Goal: Task Accomplishment & Management: Manage account settings

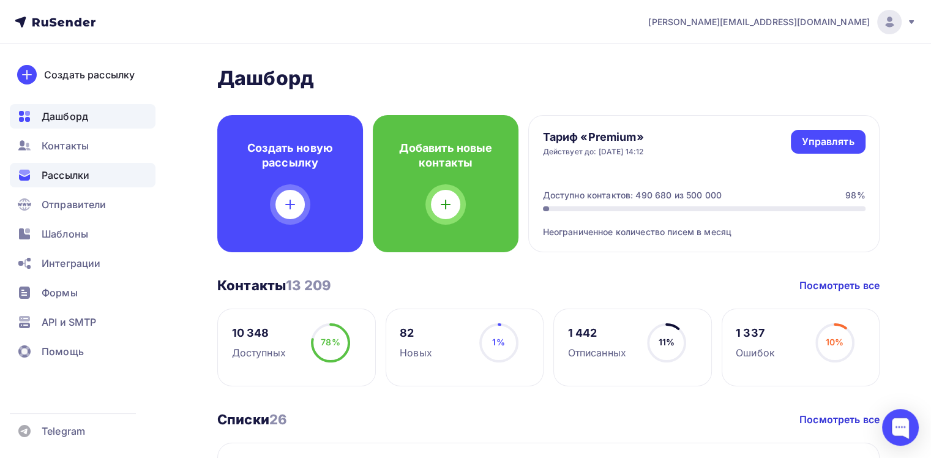
click at [96, 170] on div "Рассылки" at bounding box center [83, 175] width 146 height 24
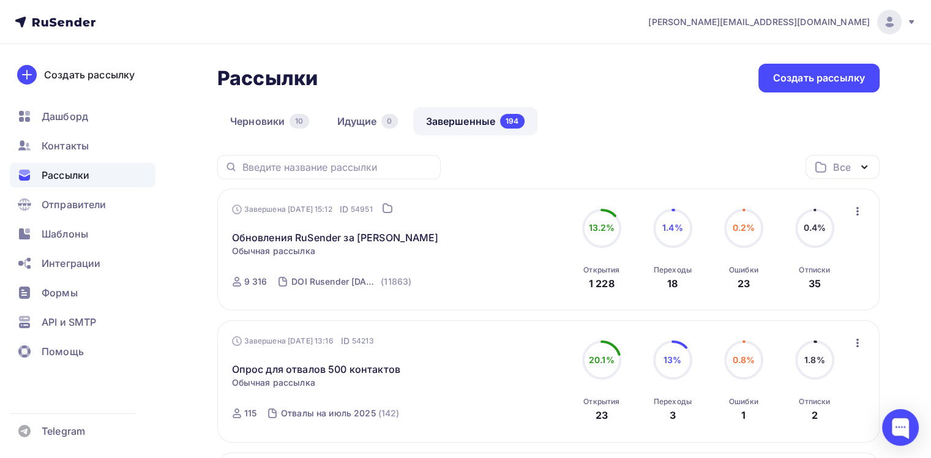
click at [289, 223] on div "Обновления RuSender за Июль Статистика Обзор рассылки Копировать в новую Убрать…" at bounding box center [371, 229] width 279 height 29
click at [293, 234] on link "Обновления RuSender за [PERSON_NAME]" at bounding box center [335, 237] width 207 height 15
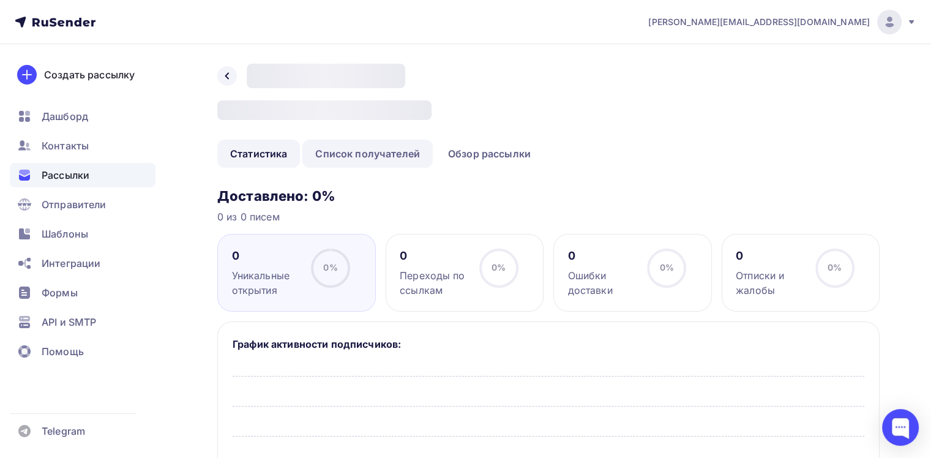
click at [331, 166] on link "Список получателей" at bounding box center [367, 154] width 130 height 28
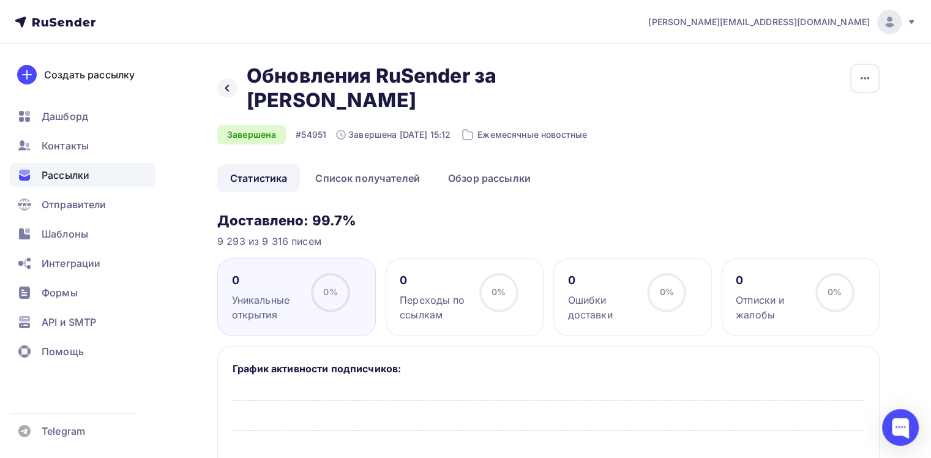
click at [362, 164] on link "Список получателей" at bounding box center [367, 178] width 130 height 28
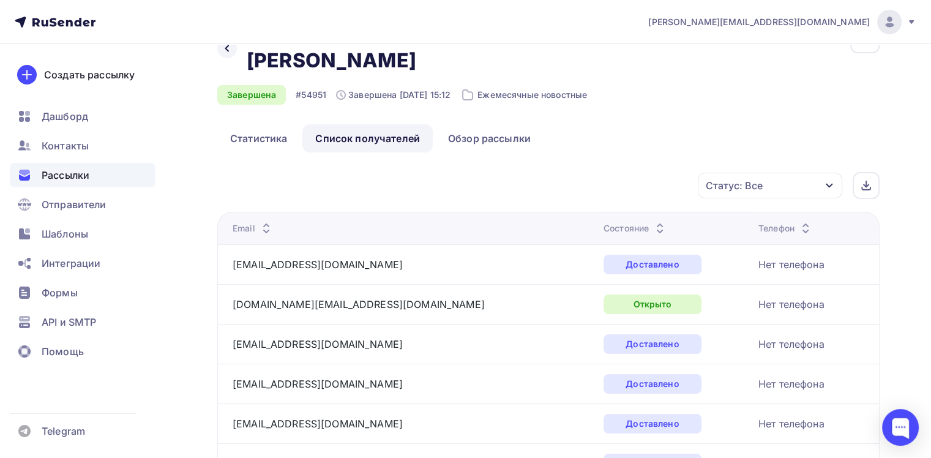
scroll to position [122, 0]
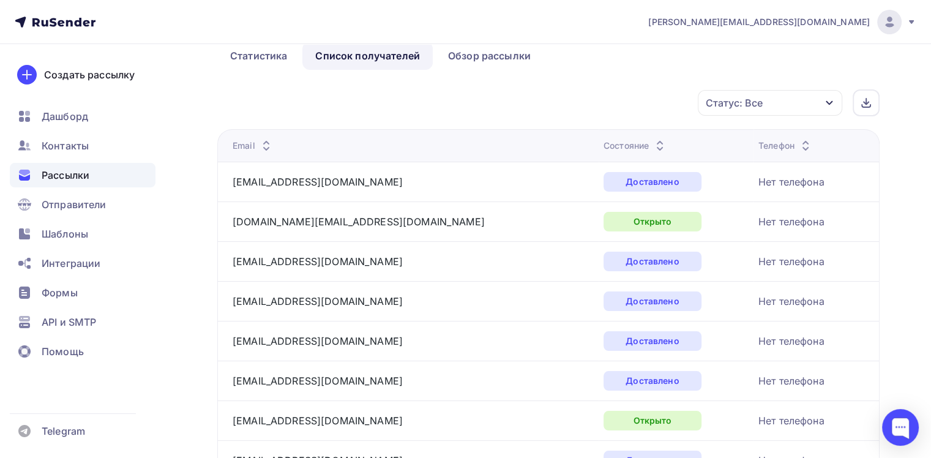
drag, startPoint x: 738, startPoint y: 154, endPoint x: 679, endPoint y: 154, distance: 58.8
click at [753, 162] on td "Нет телефона" at bounding box center [815, 182] width 125 height 40
click at [752, 95] on div "Статус: Все" at bounding box center [734, 102] width 57 height 15
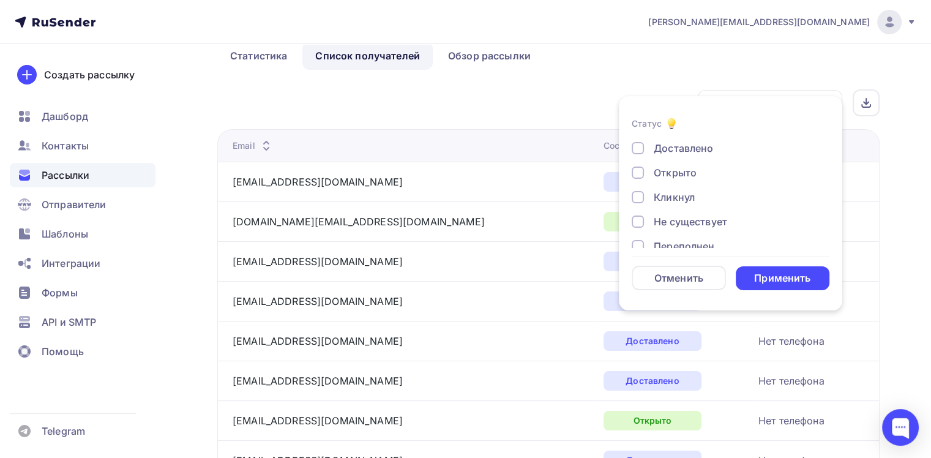
click at [692, 163] on div "Доставлено Открыто Кликнул Не существует Переполнен Недоступен Отписан Жалоба В…" at bounding box center [731, 246] width 198 height 211
click at [668, 178] on div "Открыто" at bounding box center [675, 172] width 43 height 15
click at [673, 193] on div "Кликнул" at bounding box center [674, 197] width 41 height 15
click at [762, 281] on div "Применить" at bounding box center [782, 278] width 56 height 14
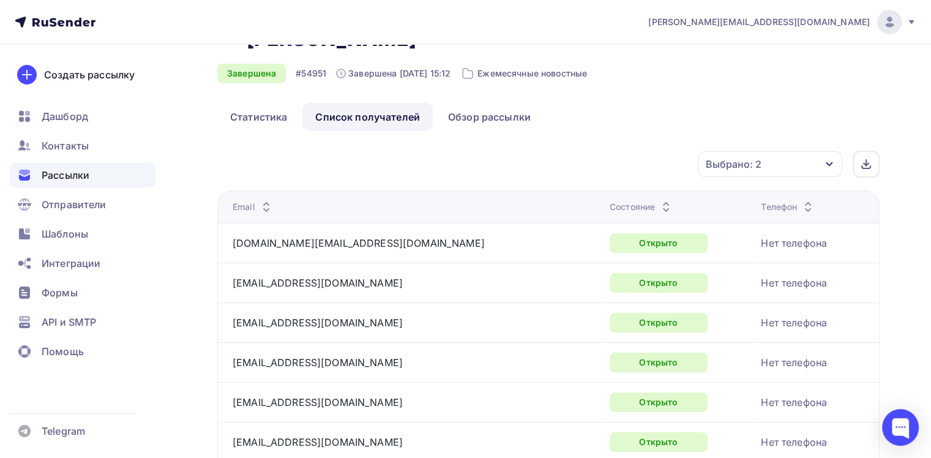
scroll to position [0, 0]
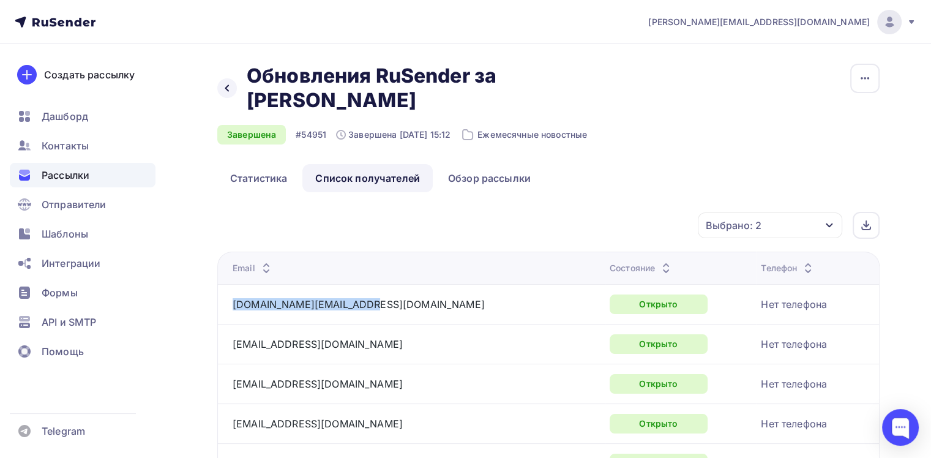
drag, startPoint x: 313, startPoint y: 286, endPoint x: 229, endPoint y: 286, distance: 84.5
click at [229, 286] on td "[DOMAIN_NAME][EMAIL_ADDRESS][DOMAIN_NAME]" at bounding box center [410, 304] width 387 height 40
copy link "[DOMAIN_NAME][EMAIL_ADDRESS][DOMAIN_NAME]"
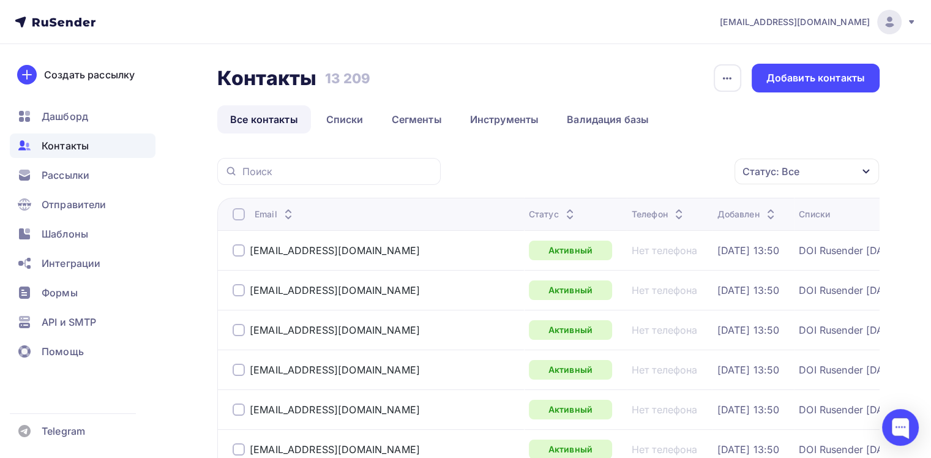
drag, startPoint x: 365, startPoint y: 132, endPoint x: 361, endPoint y: 162, distance: 30.3
click at [365, 132] on link "Списки" at bounding box center [344, 119] width 63 height 28
click at [361, 162] on div at bounding box center [328, 171] width 223 height 27
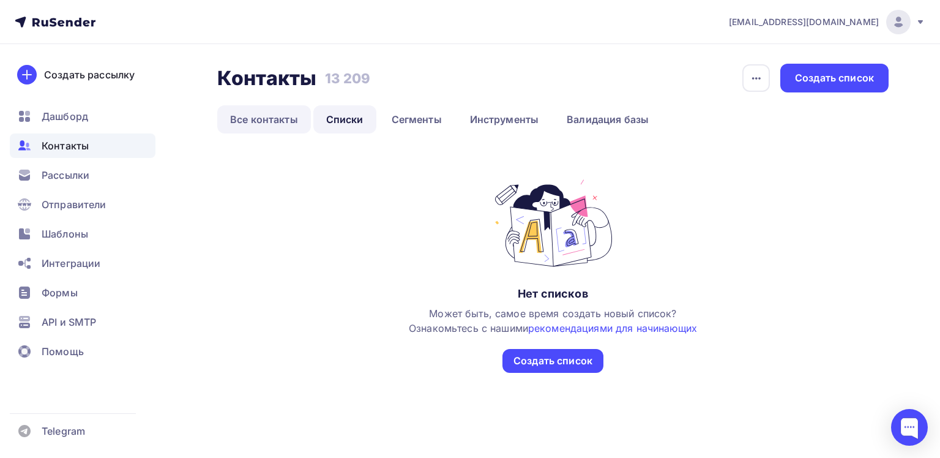
click at [281, 121] on link "Все контакты" at bounding box center [264, 119] width 94 height 28
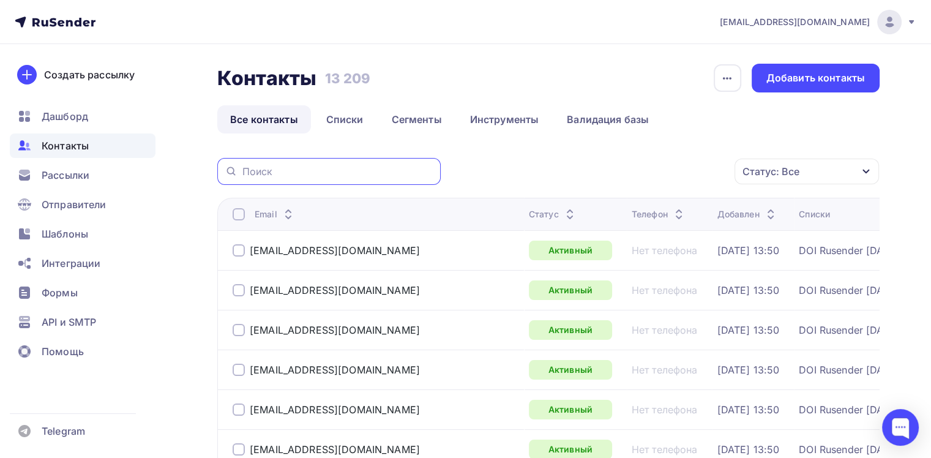
click at [305, 173] on input "text" at bounding box center [337, 171] width 191 height 13
type input "Михаил"
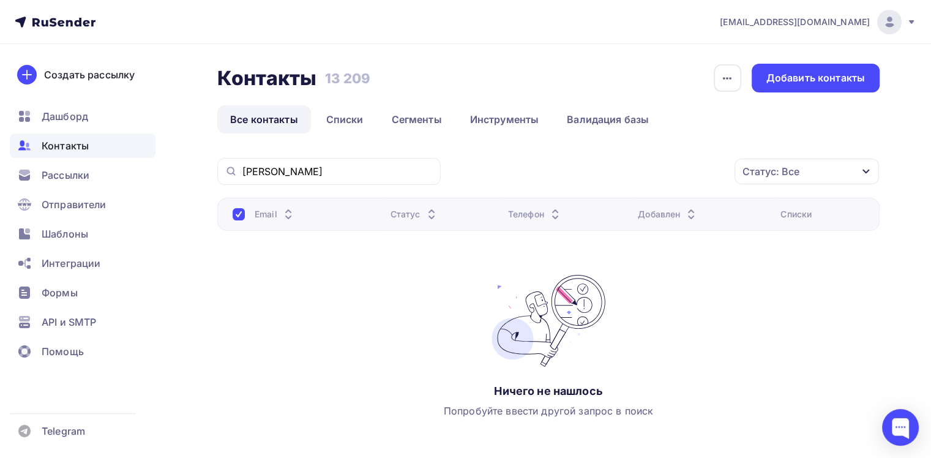
click at [335, 160] on div "Михаил" at bounding box center [328, 171] width 223 height 27
click at [289, 166] on input "Михаил" at bounding box center [337, 171] width 191 height 13
type input "Глеб"
click at [275, 165] on input "Глеб" at bounding box center [337, 171] width 191 height 13
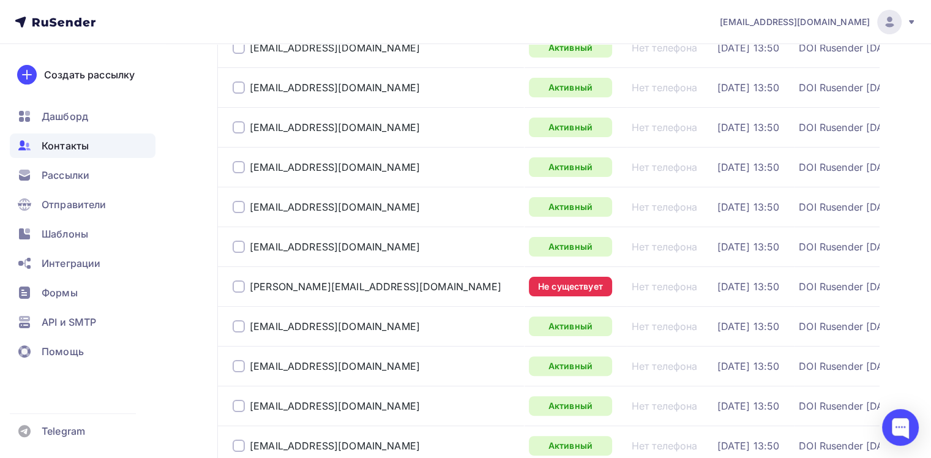
scroll to position [428, 0]
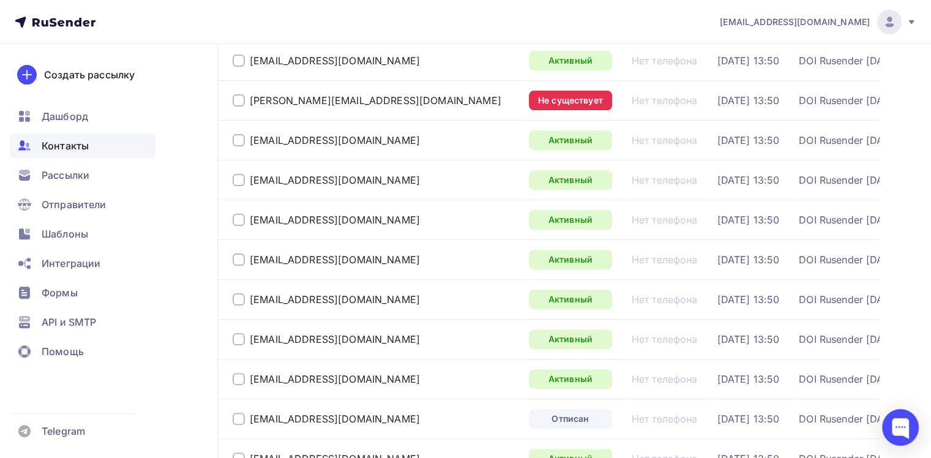
drag, startPoint x: 742, startPoint y: 301, endPoint x: 634, endPoint y: 309, distance: 108.0
click at [634, 309] on tr "info@hivemindai.ru Активный Нет телефона 07.08.2025, 13:50 DOI Rusender 07.08.25" at bounding box center [570, 299] width 706 height 40
copy tr "Нет телефона 07.08.2025, 13:50"
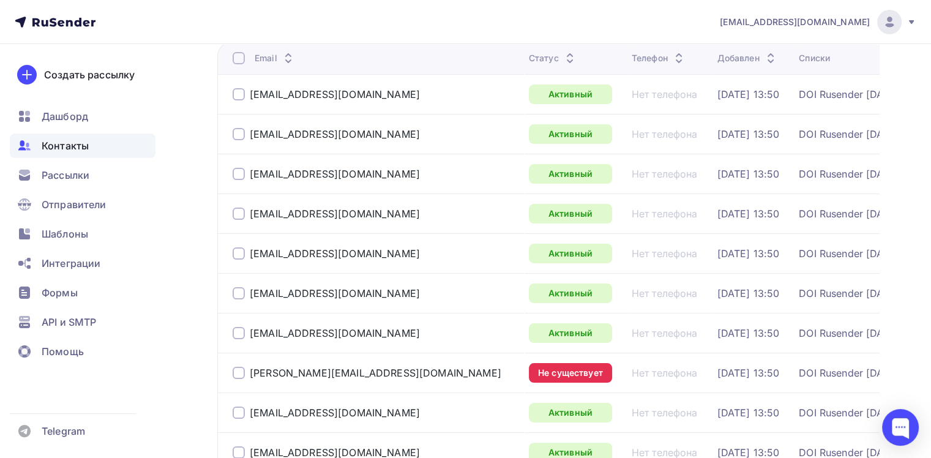
scroll to position [0, 0]
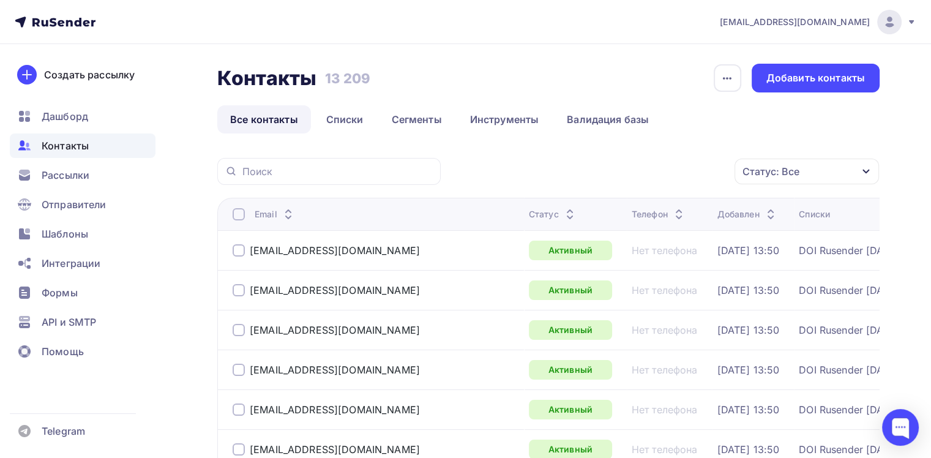
click at [293, 181] on div at bounding box center [328, 171] width 223 height 27
click at [291, 173] on input "text" at bounding box center [337, 171] width 191 height 13
paste input "[DATE] 13:50"
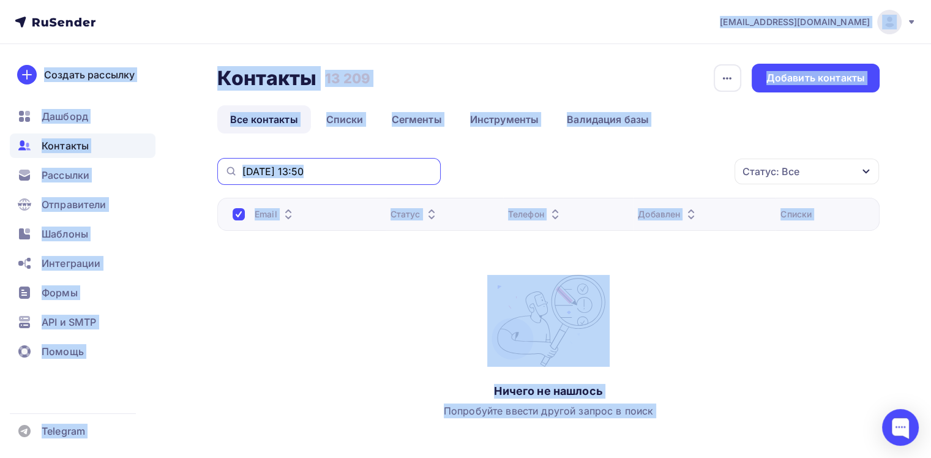
click at [332, 165] on input "[DATE] 13:50" at bounding box center [337, 171] width 191 height 13
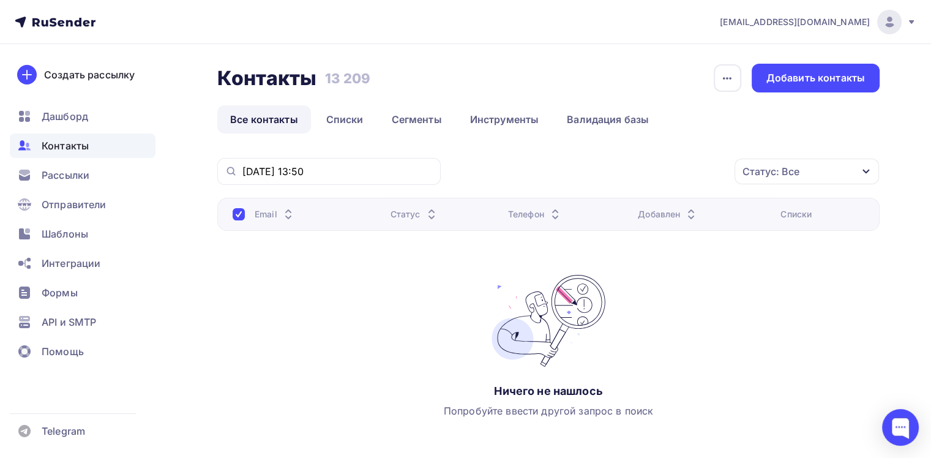
click at [237, 171] on icon at bounding box center [231, 171] width 13 height 15
click at [249, 174] on input "[DATE] 13:50" at bounding box center [337, 171] width 191 height 13
type input "[DATE] 13:50"
click at [438, 139] on div "Контакты Контакты 13 209 13 209 История импорта Добавить контакты Все контакты …" at bounding box center [548, 268] width 662 height 409
click at [390, 176] on input "[DATE] 13:50" at bounding box center [337, 171] width 191 height 13
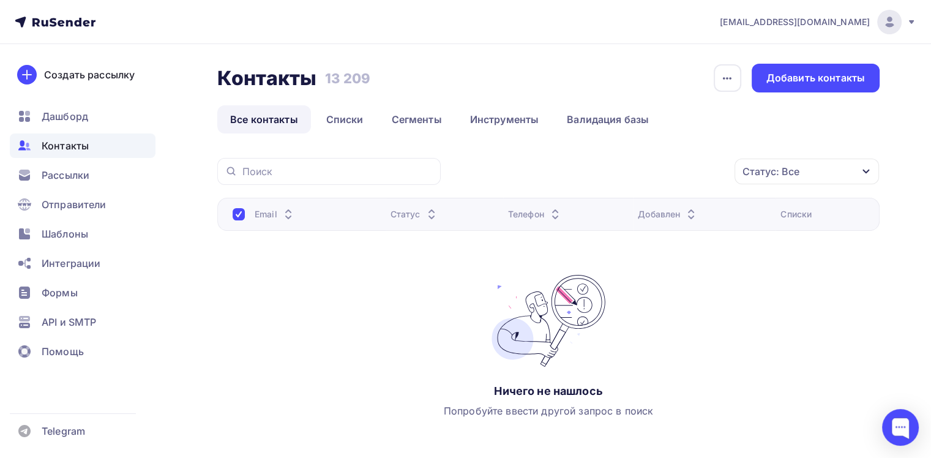
click at [515, 208] on div "Телефон" at bounding box center [535, 214] width 54 height 12
click at [324, 173] on input "text" at bounding box center [337, 171] width 191 height 13
click at [229, 214] on th "Email" at bounding box center [301, 214] width 168 height 33
click at [233, 213] on div at bounding box center [239, 214] width 12 height 12
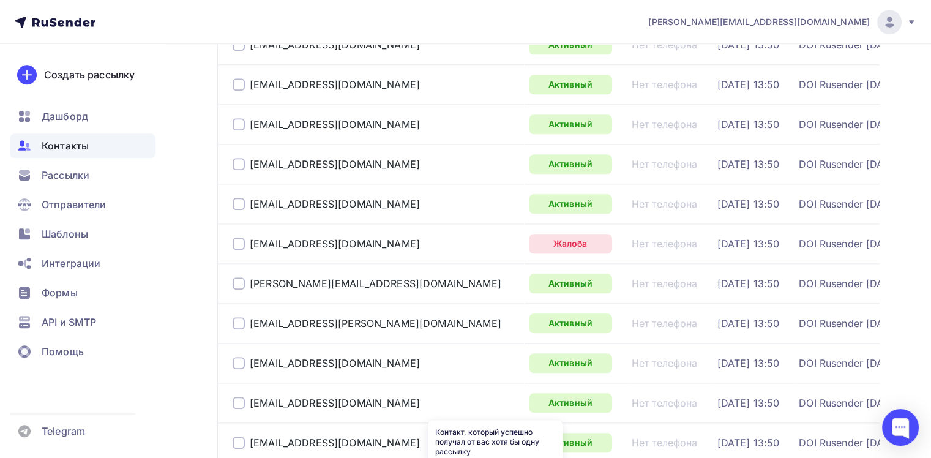
scroll to position [1880, 0]
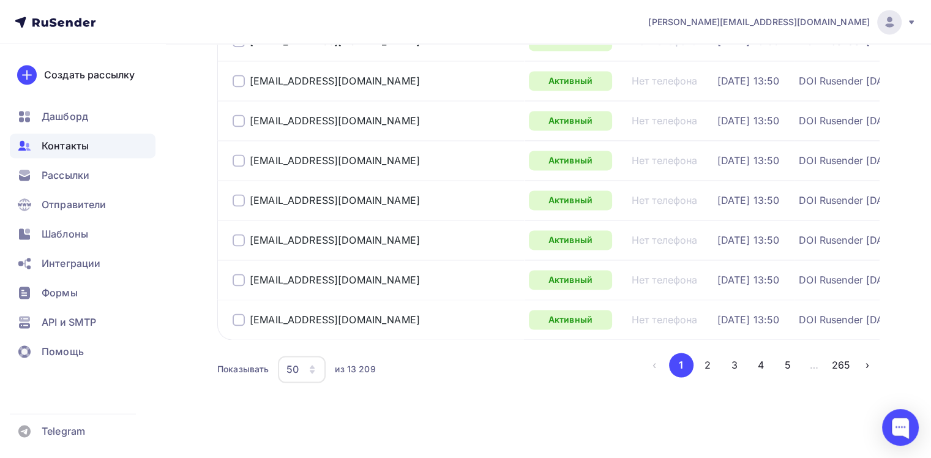
click at [825, 357] on li "…" at bounding box center [813, 365] width 27 height 24
click at [842, 354] on button "265" at bounding box center [841, 365] width 24 height 24
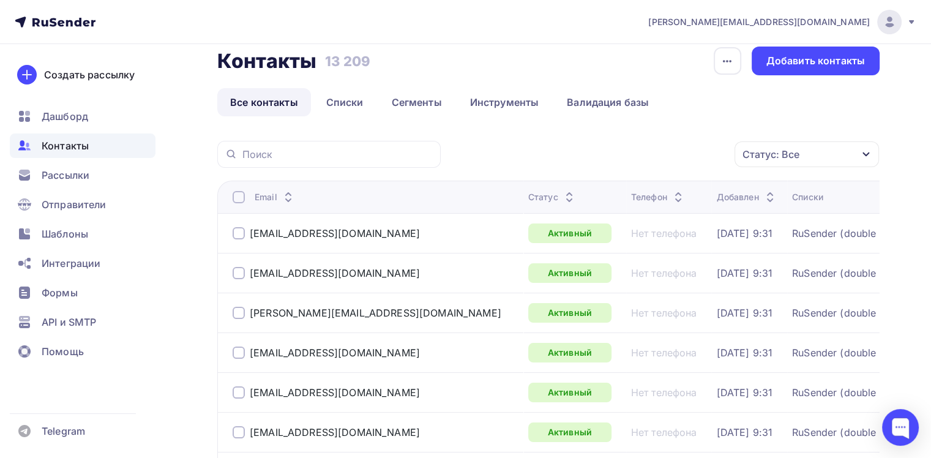
scroll to position [0, 0]
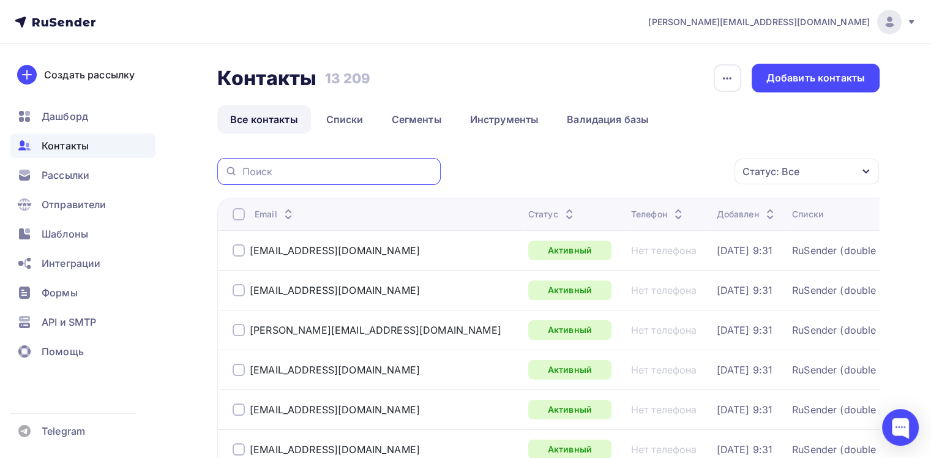
click at [312, 175] on input "text" at bounding box center [337, 171] width 191 height 13
type input "gleabon"
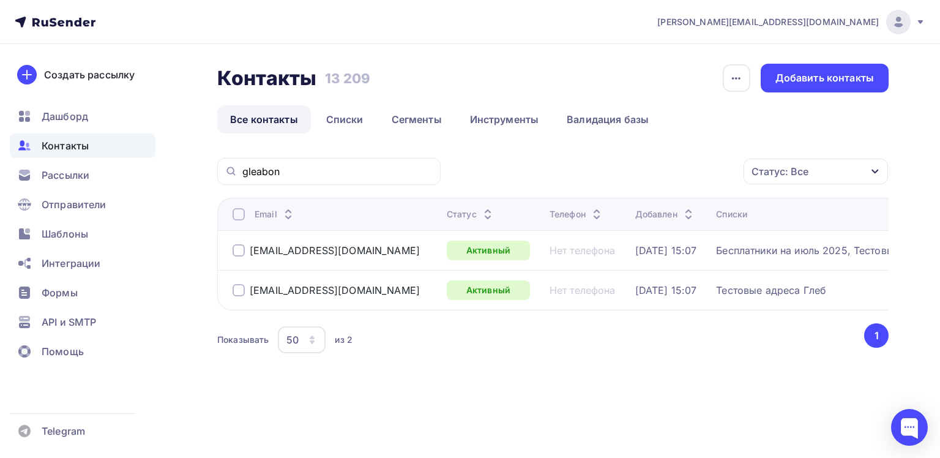
click at [234, 253] on div at bounding box center [239, 250] width 12 height 12
click at [545, 242] on td "Нет телефона" at bounding box center [588, 250] width 86 height 40
click at [550, 249] on div "Нет телефона" at bounding box center [583, 250] width 66 height 12
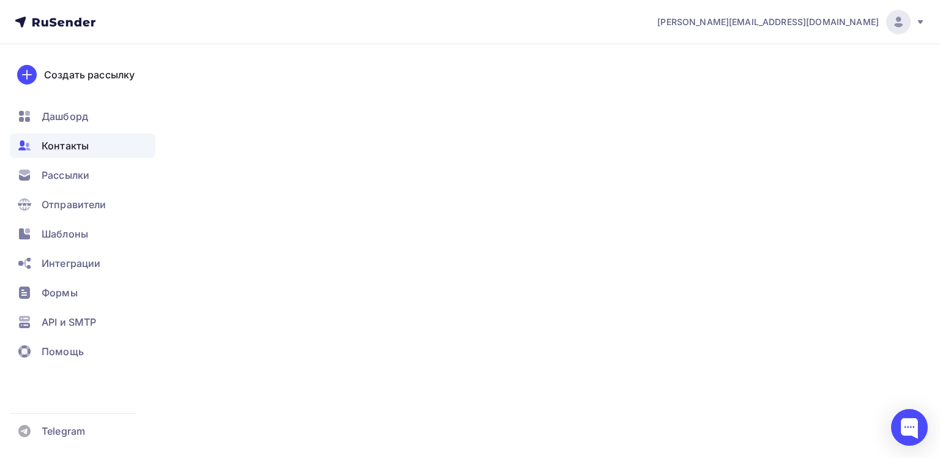
click at [550, 249] on div "Нет телефона" at bounding box center [583, 250] width 66 height 12
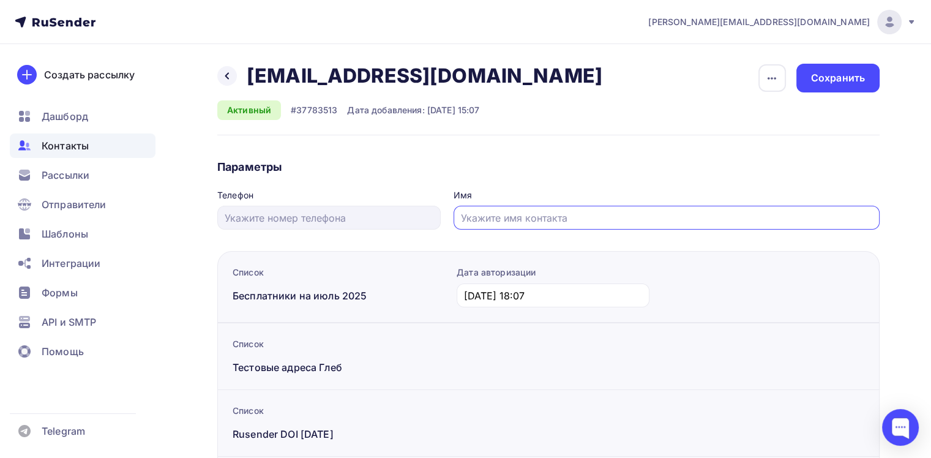
click at [507, 211] on input "text" at bounding box center [667, 218] width 412 height 15
click at [496, 219] on input "text" at bounding box center [667, 218] width 412 height 15
type input "г"
type input "Ш"
type input "Глеб"
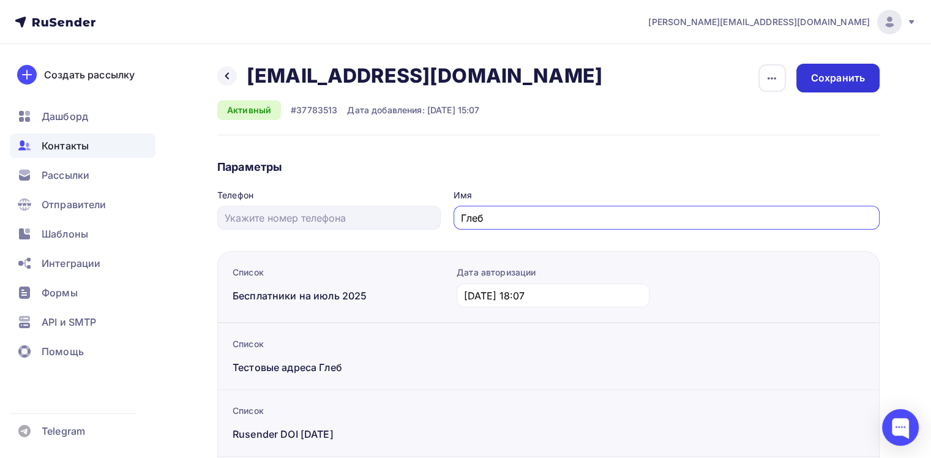
click at [867, 75] on div "Сохранить" at bounding box center [837, 78] width 83 height 29
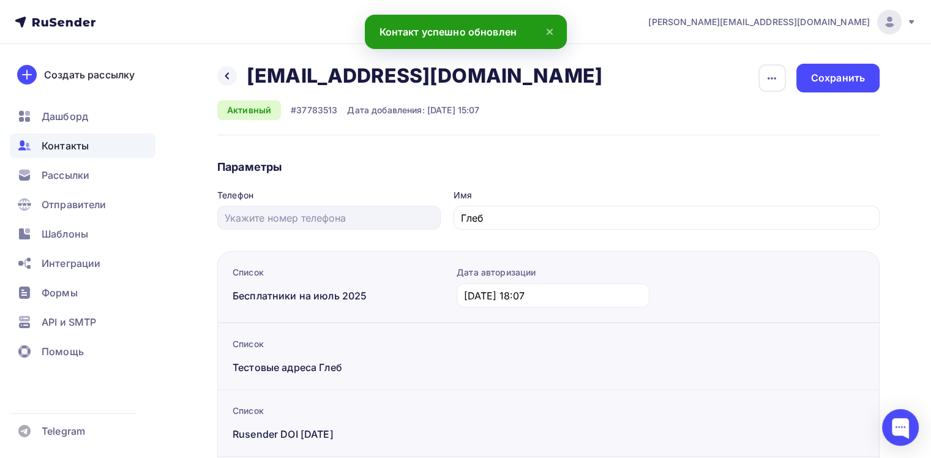
click at [135, 156] on div "Контакты" at bounding box center [83, 145] width 146 height 24
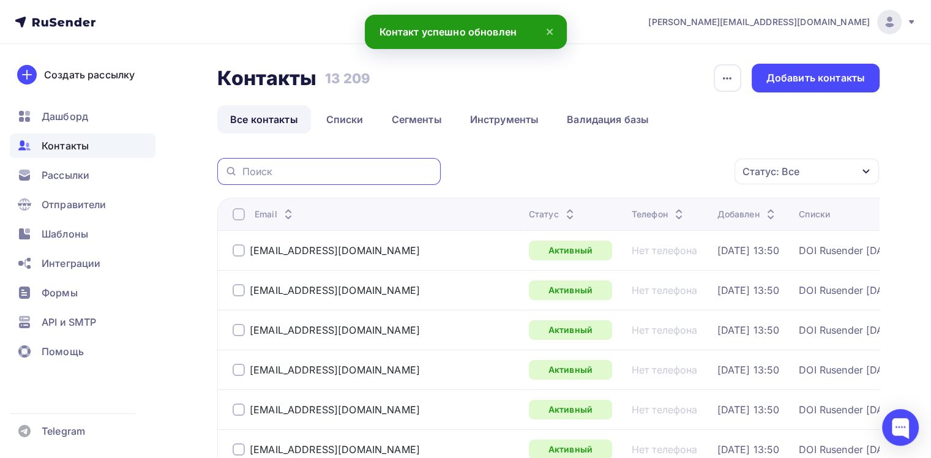
click at [350, 168] on input "text" at bounding box center [337, 171] width 191 height 13
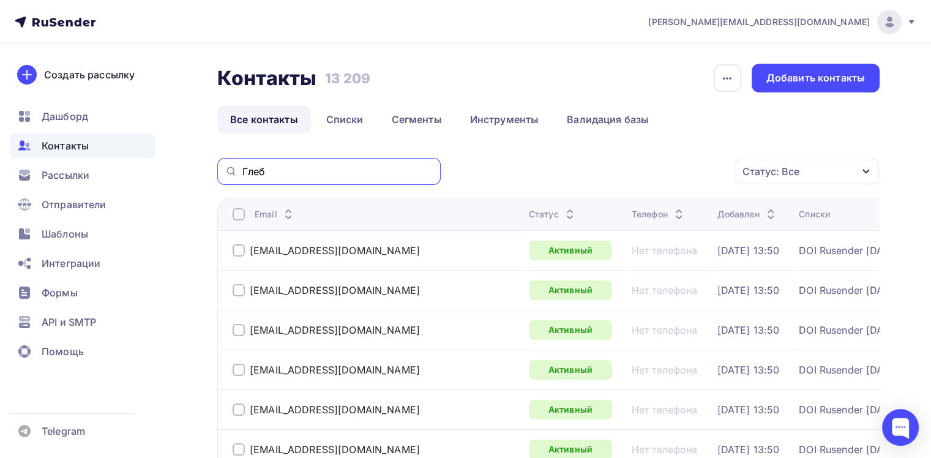
type input "Глеб"
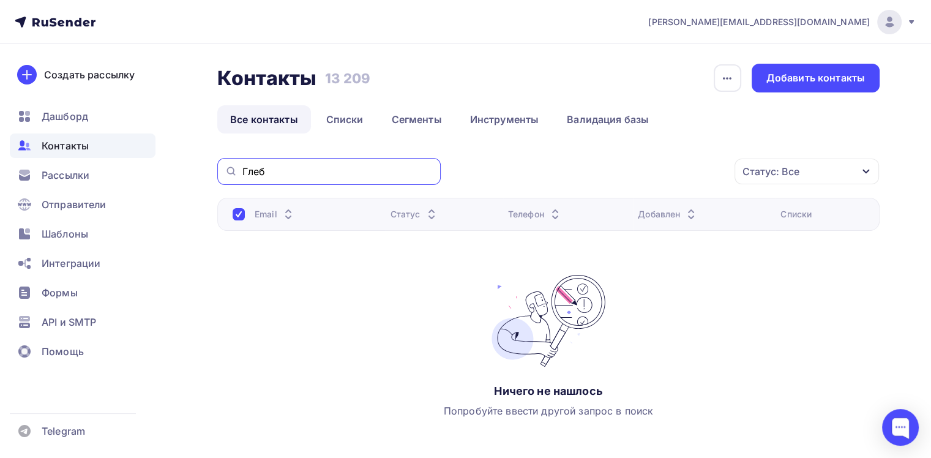
click at [274, 176] on input "Глеб" at bounding box center [337, 171] width 191 height 13
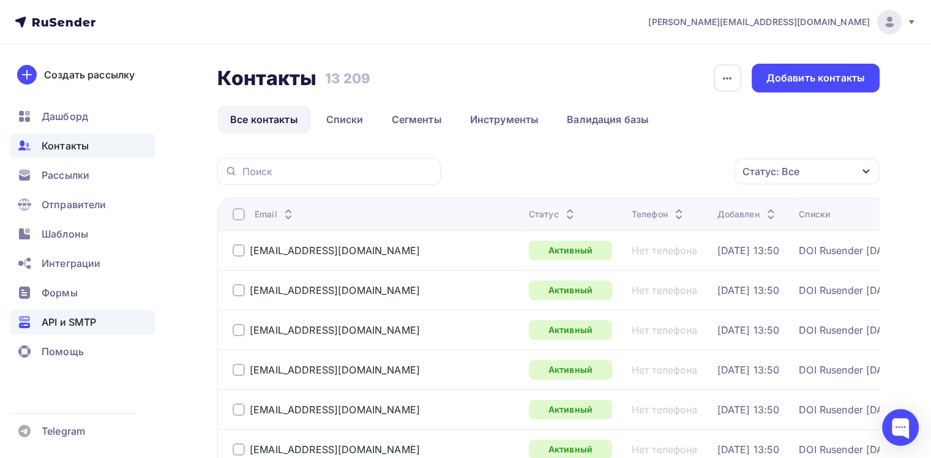
click at [111, 321] on div "API и SMTP" at bounding box center [83, 322] width 146 height 24
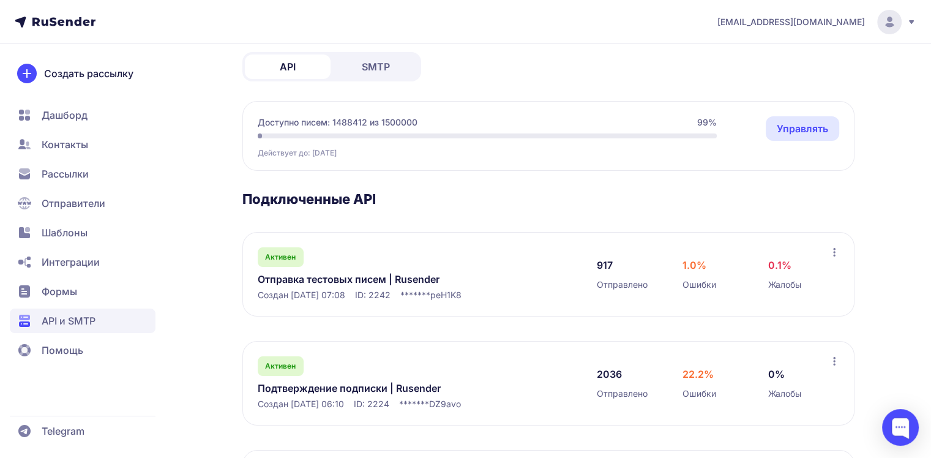
scroll to position [122, 0]
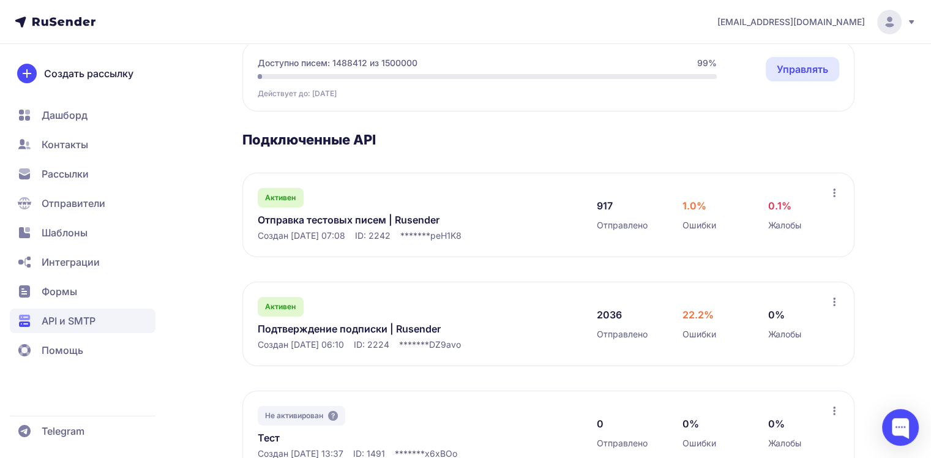
click at [100, 191] on span "Рассылки" at bounding box center [83, 203] width 146 height 24
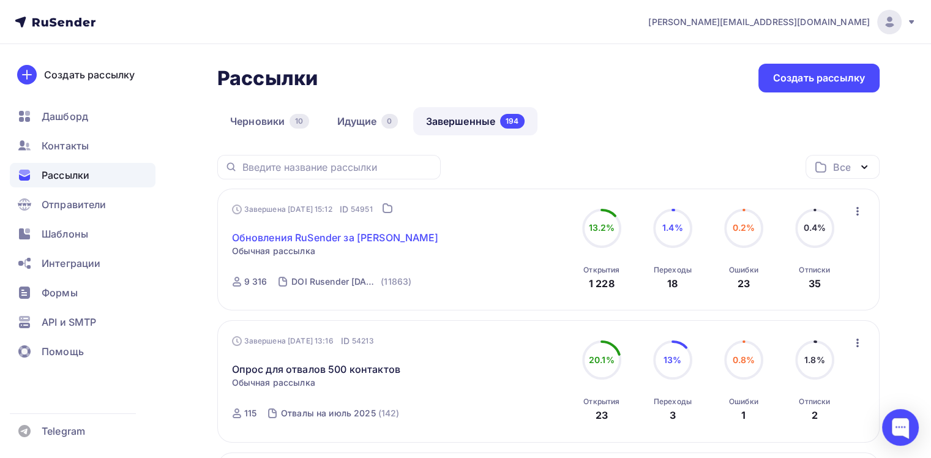
click at [346, 231] on link "Обновления RuSender за [PERSON_NAME]" at bounding box center [335, 237] width 207 height 15
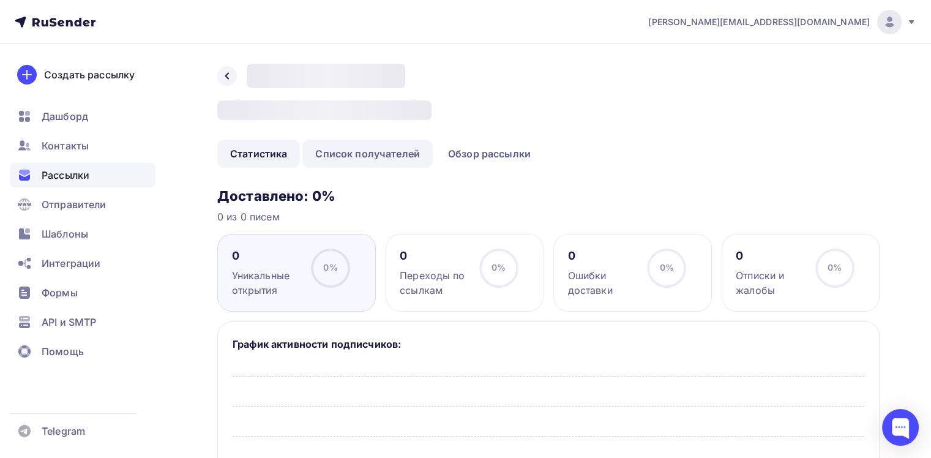
click at [400, 152] on link "Список получателей" at bounding box center [367, 154] width 130 height 28
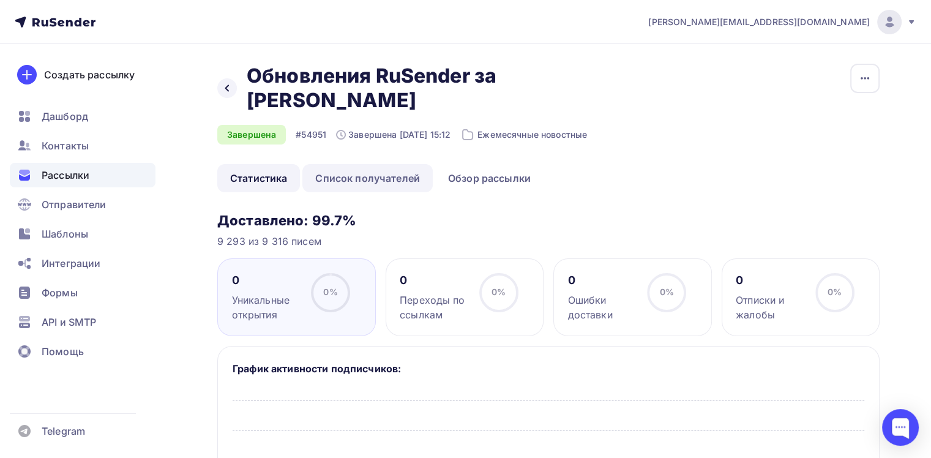
click at [351, 164] on link "Список получателей" at bounding box center [367, 178] width 130 height 28
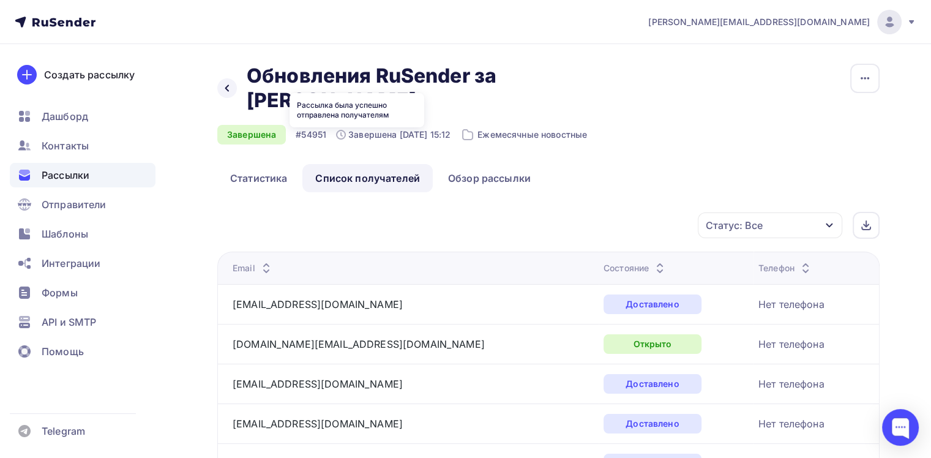
click at [228, 85] on icon at bounding box center [227, 88] width 4 height 7
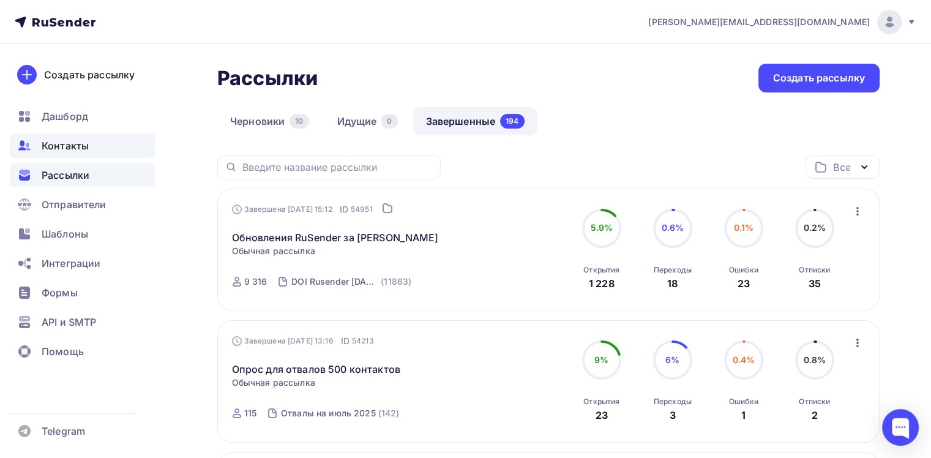
click at [97, 152] on div "Контакты" at bounding box center [83, 145] width 146 height 24
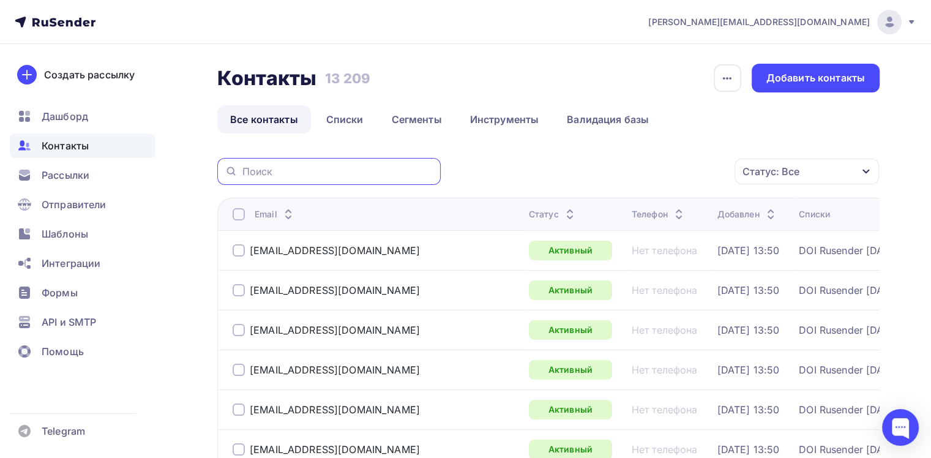
click at [341, 171] on input "text" at bounding box center [337, 171] width 191 height 13
click at [503, 171] on div "Статус: Все Статус Новый Активный Не существует Переполнен Недоступен Отписан О…" at bounding box center [664, 171] width 430 height 27
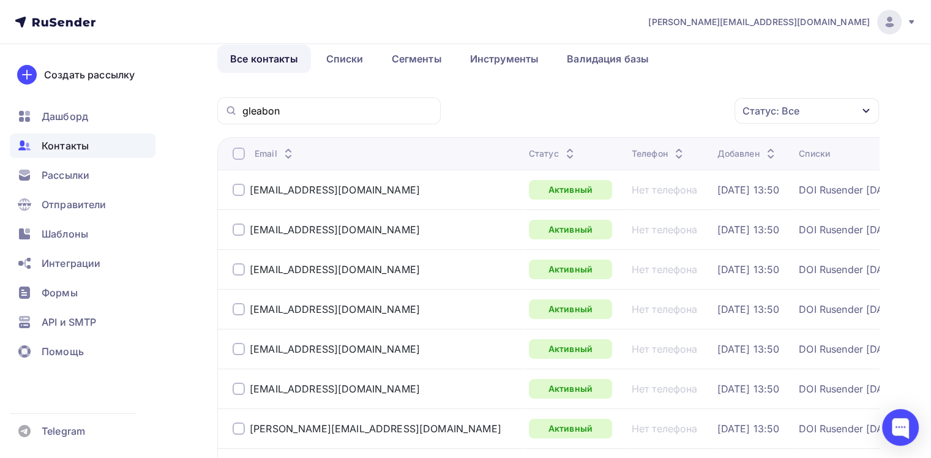
scroll to position [61, 0]
click at [306, 115] on input "gleabon" at bounding box center [337, 109] width 191 height 13
type input "[EMAIL_ADDRESS][DOMAIN_NAME]"
click at [557, 100] on div "Статус: Все Статус Новый Активный Не существует Переполнен Недоступен Отписан О…" at bounding box center [664, 110] width 430 height 27
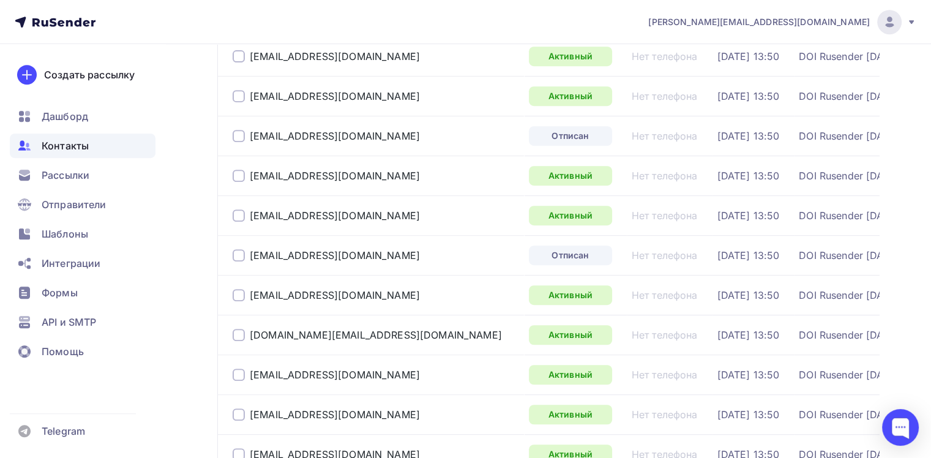
scroll to position [0, 0]
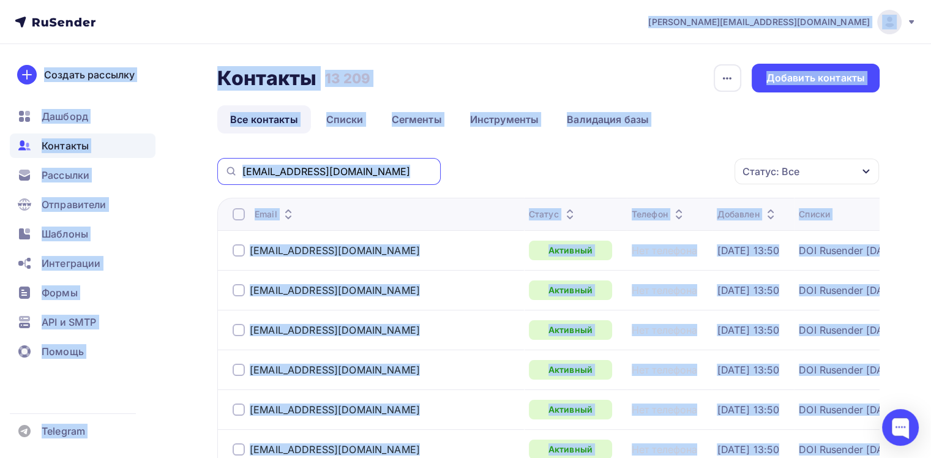
click at [366, 173] on input "[EMAIL_ADDRESS][DOMAIN_NAME]" at bounding box center [337, 171] width 191 height 13
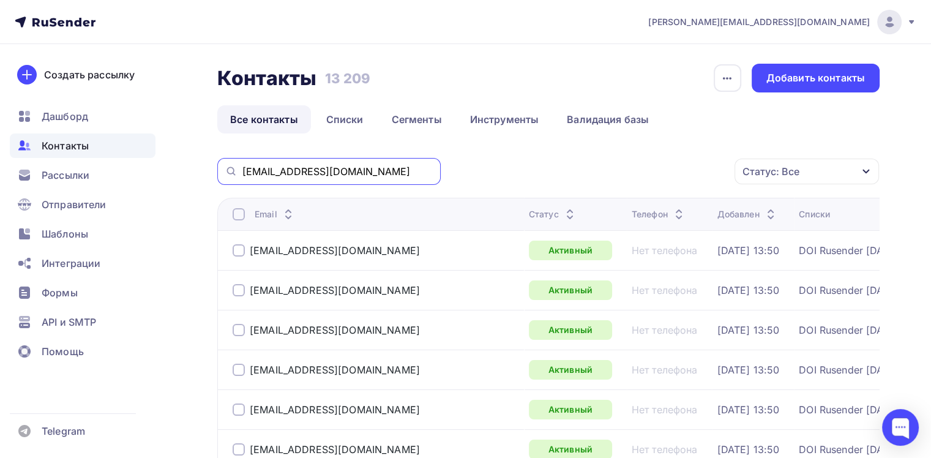
click at [366, 173] on input "[EMAIL_ADDRESS][DOMAIN_NAME]" at bounding box center [337, 171] width 191 height 13
paste input "[EMAIL_ADDRESS][DOMAIN_NAME]"
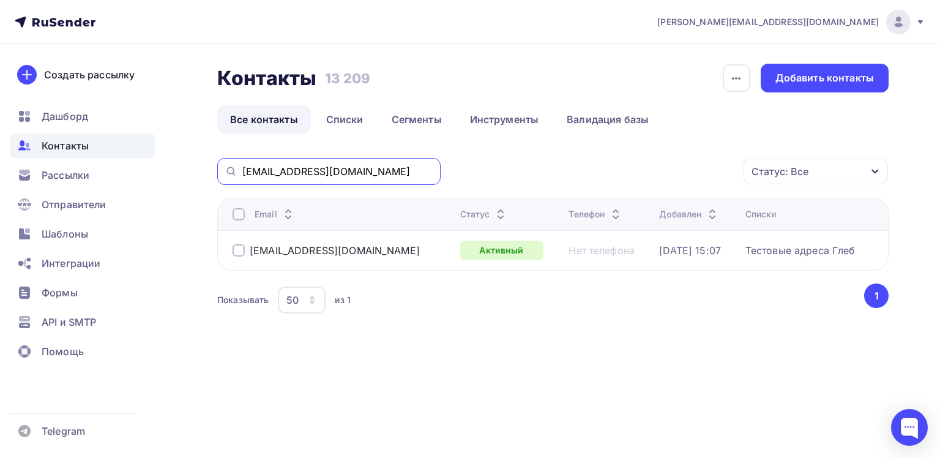
click at [270, 165] on input "[EMAIL_ADDRESS][DOMAIN_NAME]" at bounding box center [337, 171] width 191 height 13
click at [230, 174] on icon at bounding box center [231, 171] width 13 height 15
click at [272, 152] on div "Контакты Контакты 13 209 13 209 История импорта Добавить контакты Все контакты …" at bounding box center [552, 205] width 671 height 283
click at [292, 165] on input "[EMAIL_ADDRESS][DOMAIN_NAME]" at bounding box center [337, 171] width 191 height 13
type input "fsdfsf"
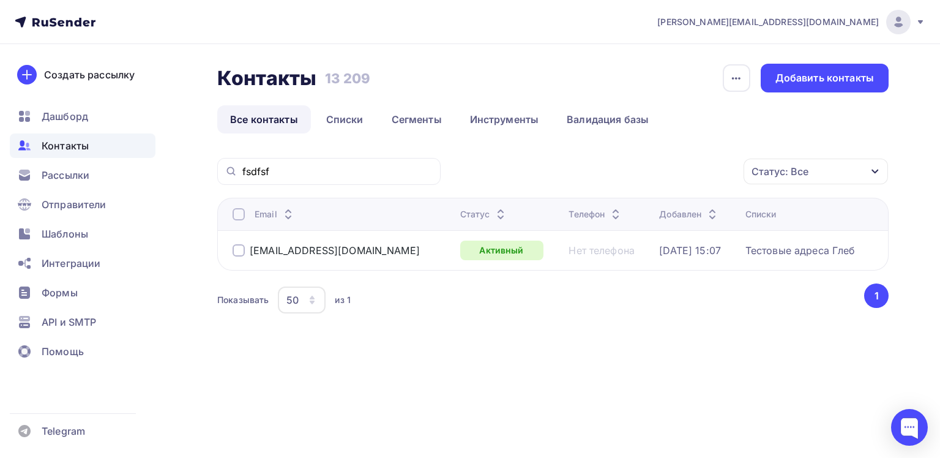
click at [228, 172] on icon at bounding box center [231, 171] width 13 height 15
click at [405, 119] on link "Сегменты" at bounding box center [417, 119] width 76 height 28
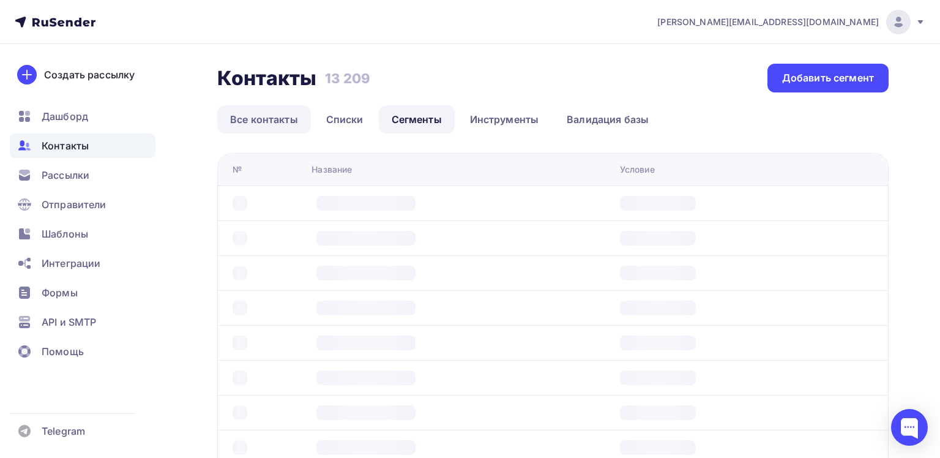
click at [233, 116] on link "Все контакты" at bounding box center [264, 119] width 94 height 28
